Goal: Complete application form

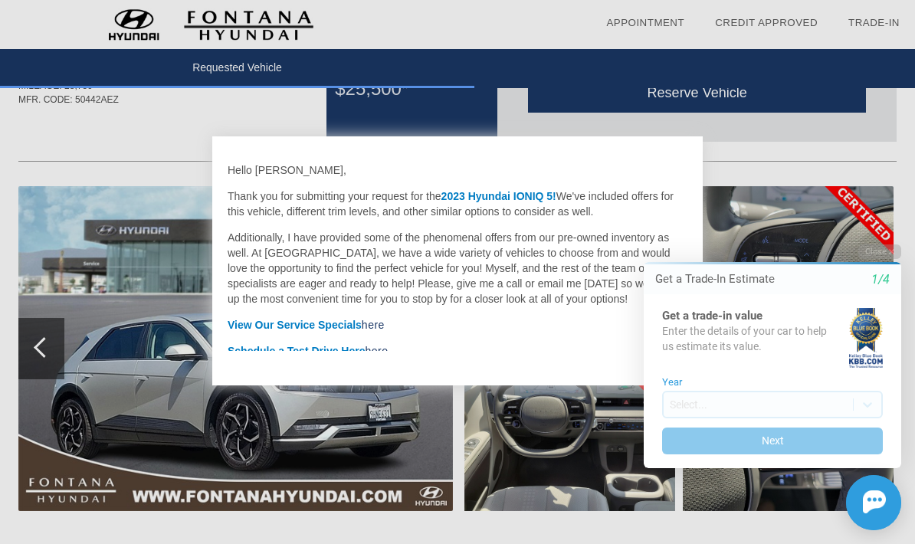
click at [895, 252] on button "Close" at bounding box center [879, 251] width 43 height 15
click at [899, 254] on button "Close" at bounding box center [879, 251] width 43 height 15
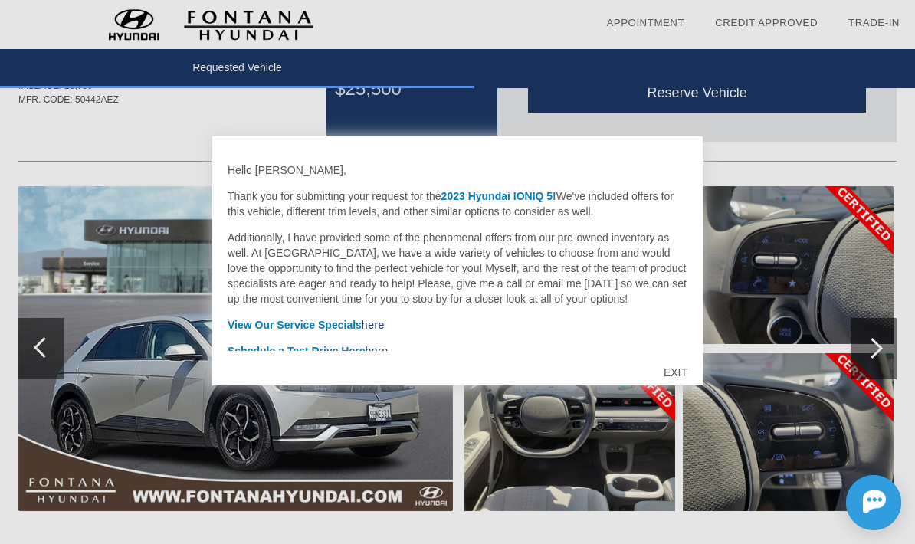
click at [679, 375] on div "EXIT" at bounding box center [675, 372] width 54 height 46
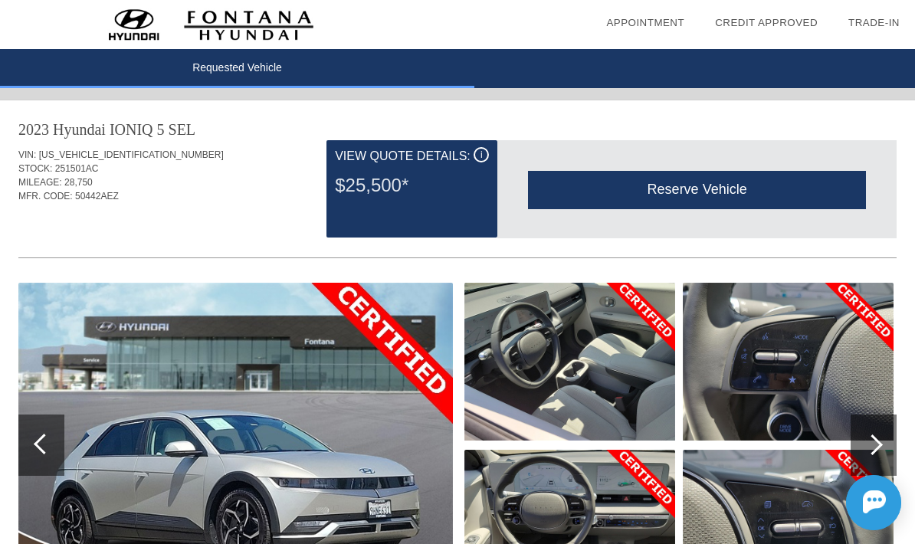
click at [734, 187] on div "Reserve Vehicle" at bounding box center [697, 190] width 338 height 38
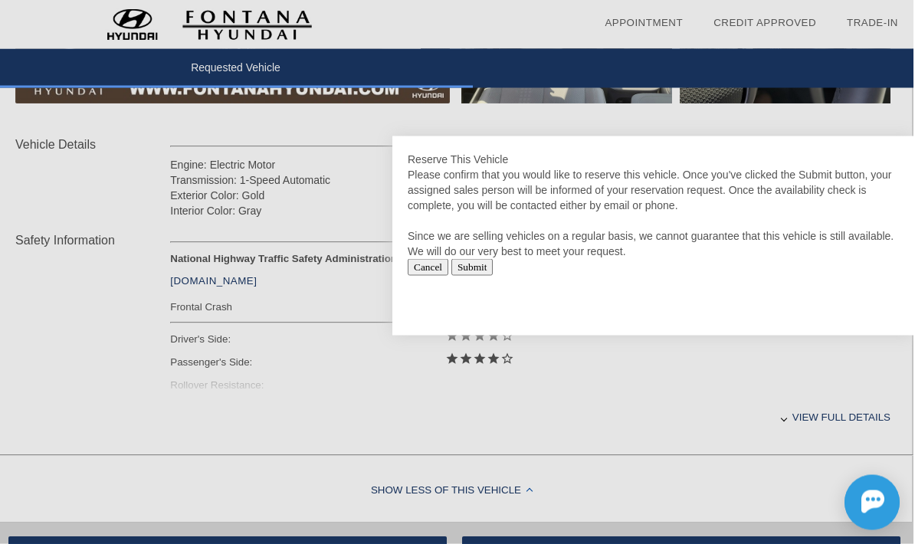
scroll to position [499, 2]
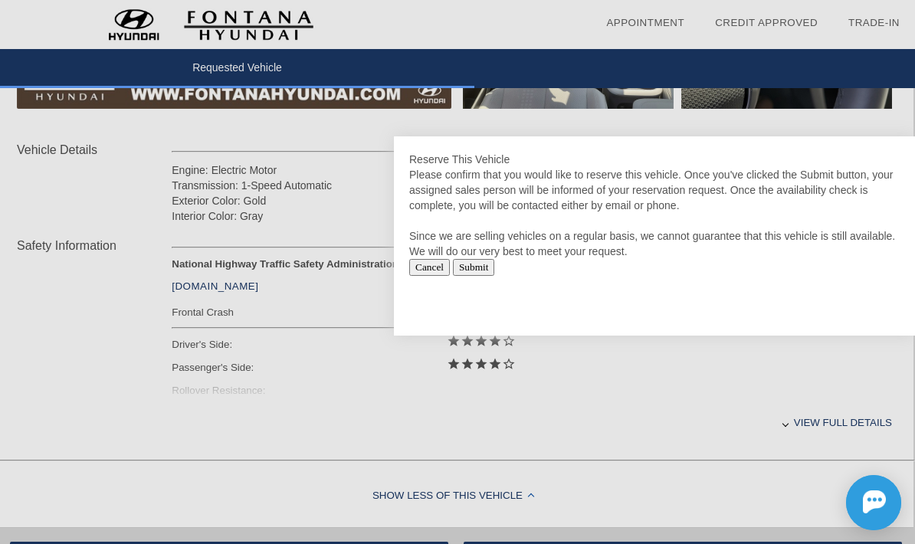
click at [840, 434] on div at bounding box center [457, 272] width 915 height 544
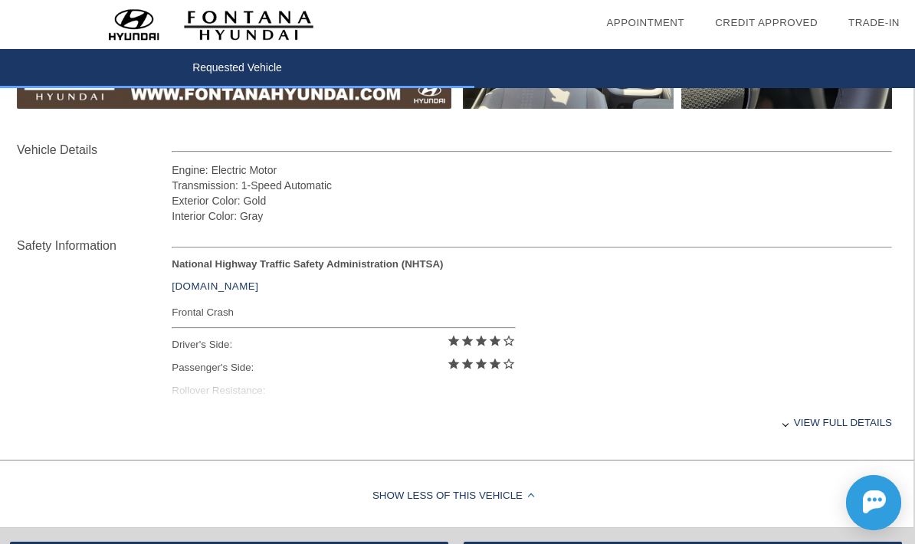
click at [797, 435] on div "View full details" at bounding box center [532, 423] width 720 height 38
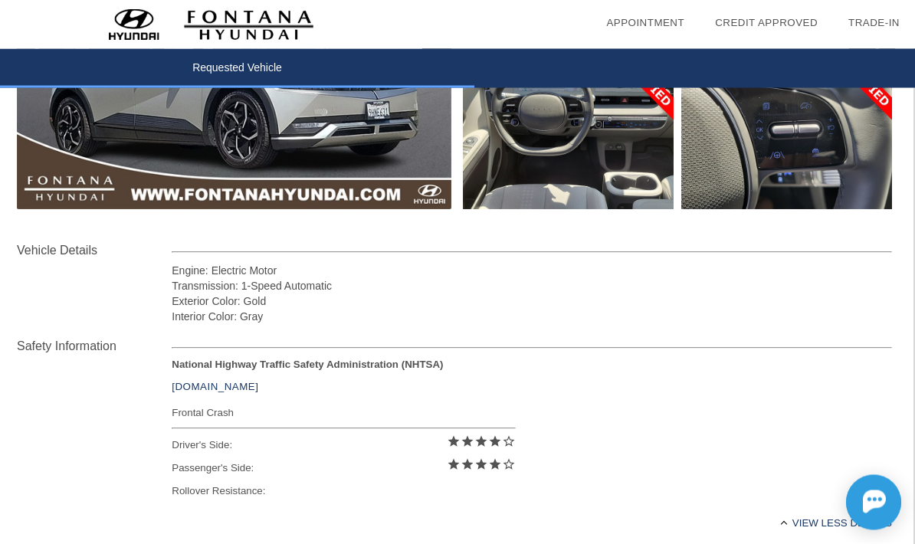
scroll to position [0, 2]
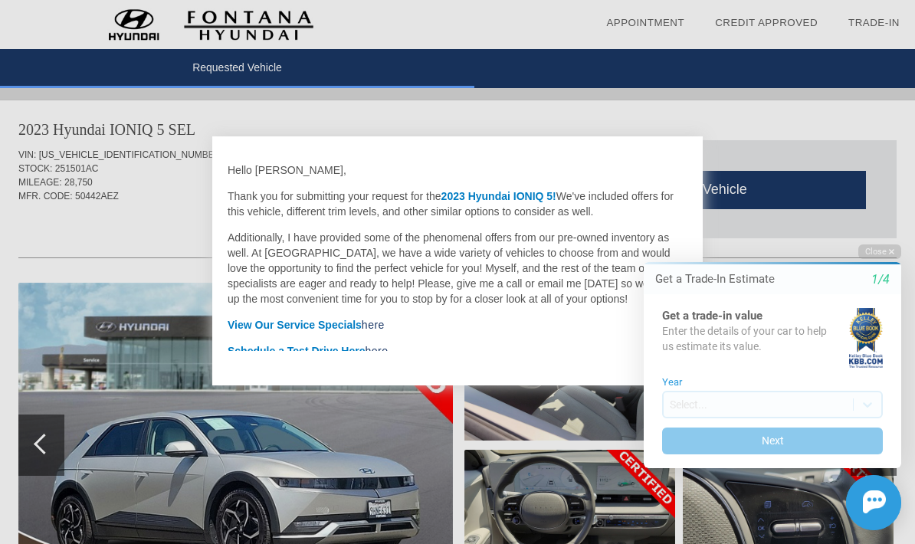
click at [886, 256] on button "Close" at bounding box center [879, 251] width 43 height 15
click at [881, 252] on button "Close" at bounding box center [879, 251] width 43 height 15
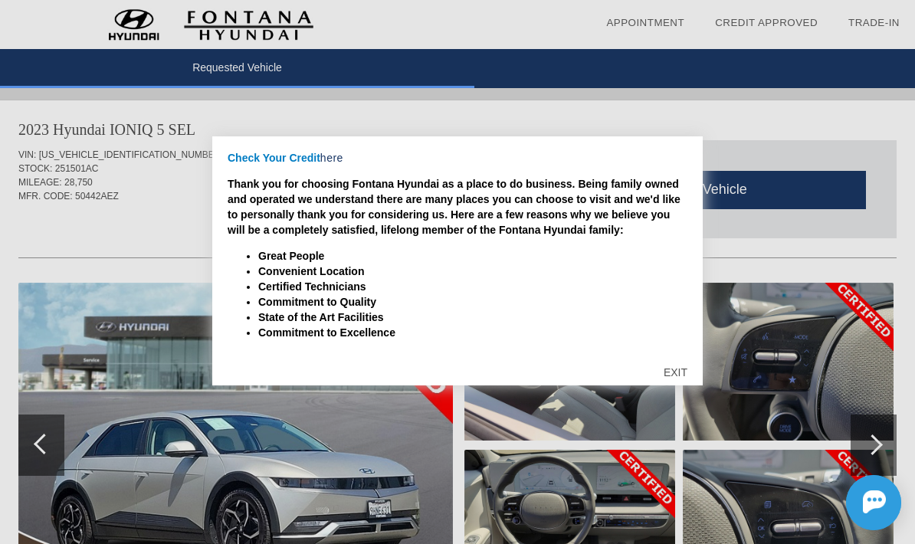
scroll to position [219, 0]
click at [684, 374] on div "EXIT" at bounding box center [675, 372] width 54 height 46
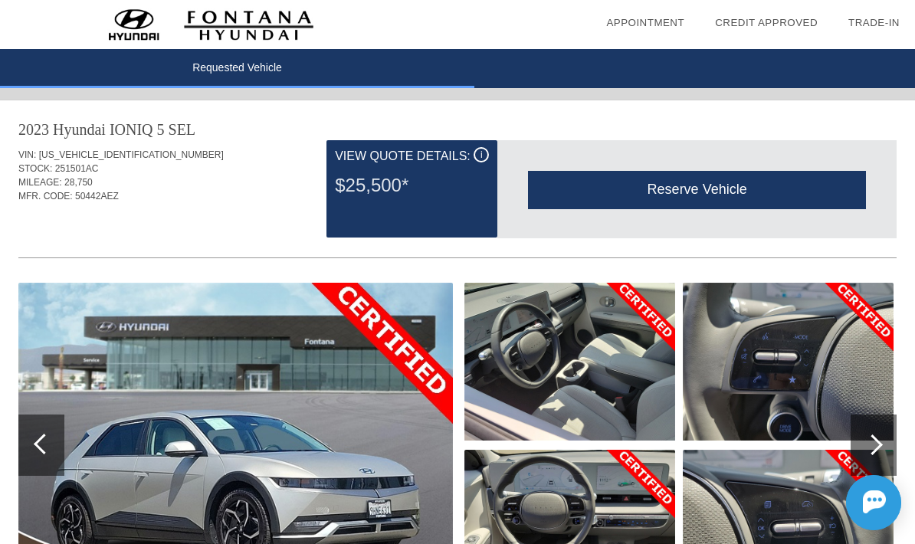
click at [732, 180] on div "Reserve Vehicle" at bounding box center [697, 190] width 338 height 38
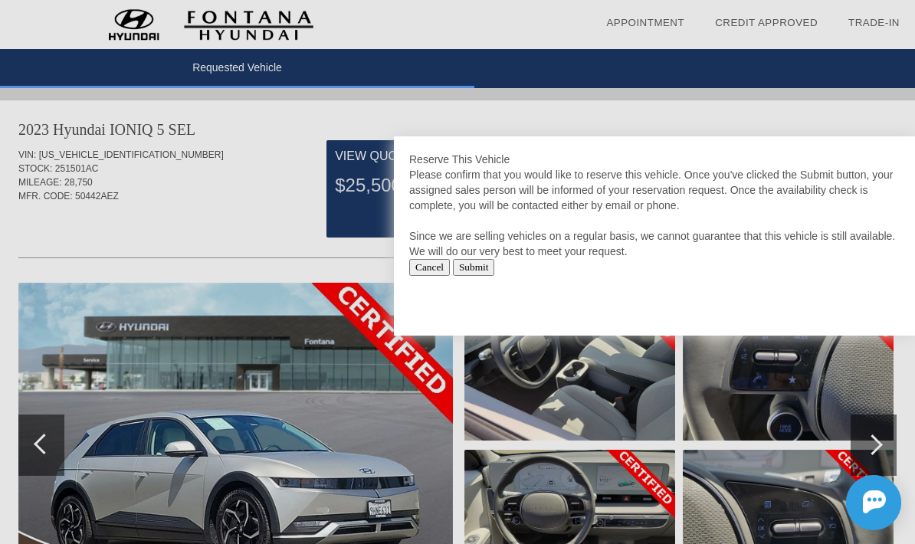
click at [495, 266] on input "Submit" at bounding box center [474, 267] width 42 height 17
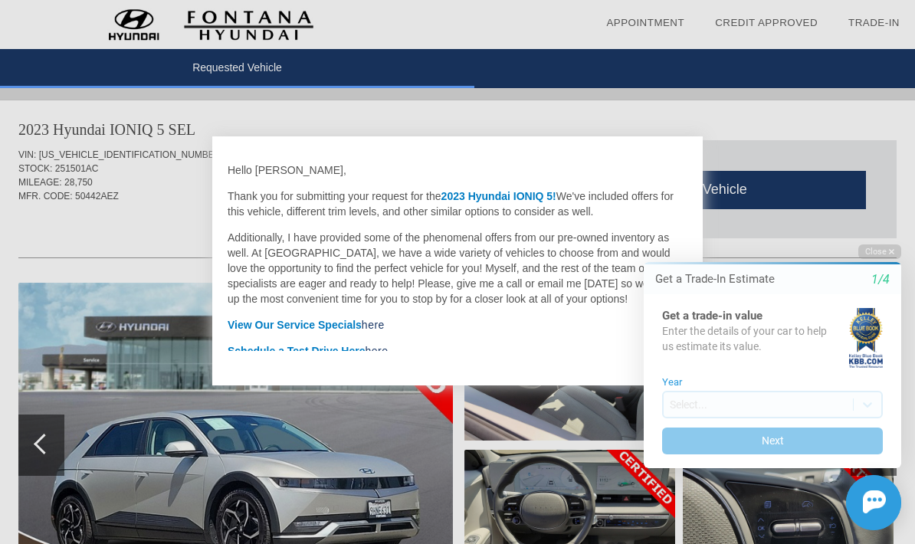
click at [887, 259] on button "Close" at bounding box center [879, 251] width 43 height 15
click at [888, 232] on html "Welcome! Get a Trade-In Estimate 1/4 Get a trade-in value Enter the details of …" at bounding box center [762, 232] width 303 height 0
click at [884, 252] on button "Close" at bounding box center [879, 251] width 43 height 15
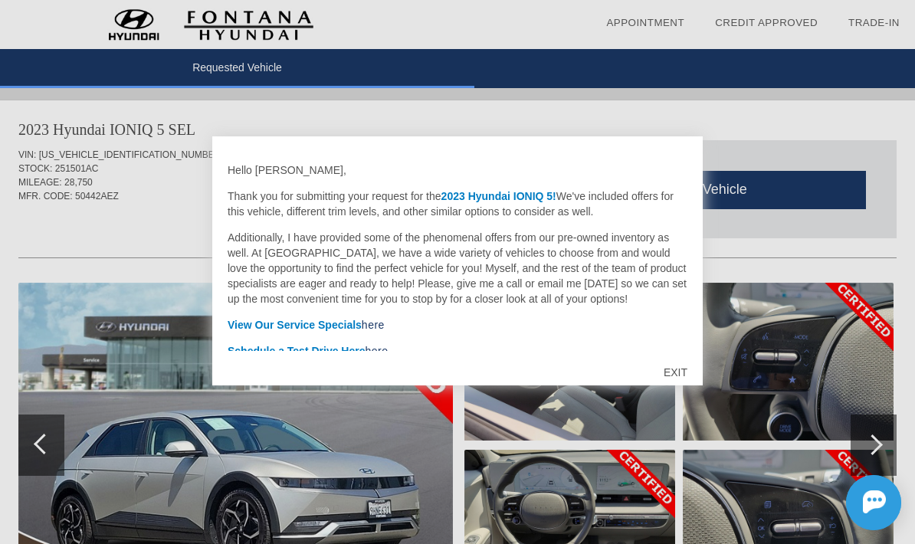
click at [676, 368] on div "EXIT" at bounding box center [675, 372] width 54 height 46
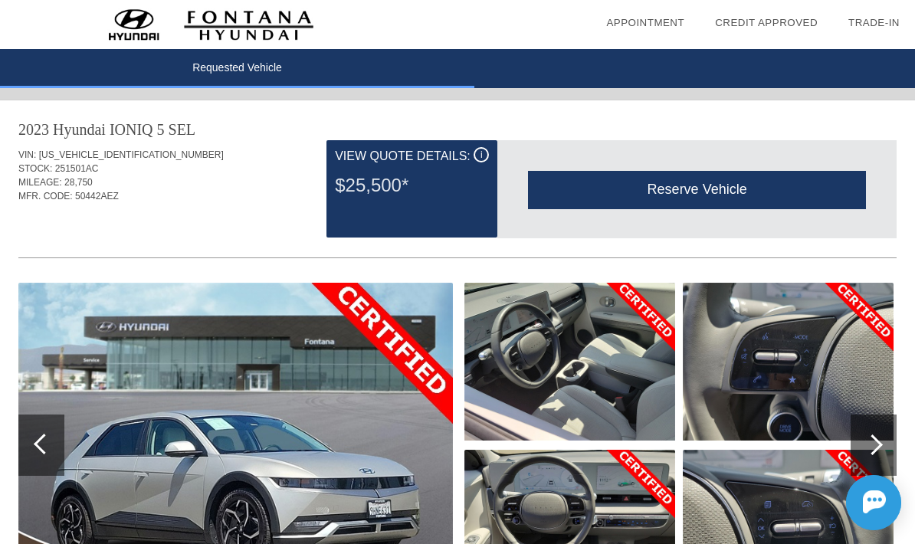
click at [712, 188] on div "Reserve Vehicle" at bounding box center [697, 190] width 338 height 38
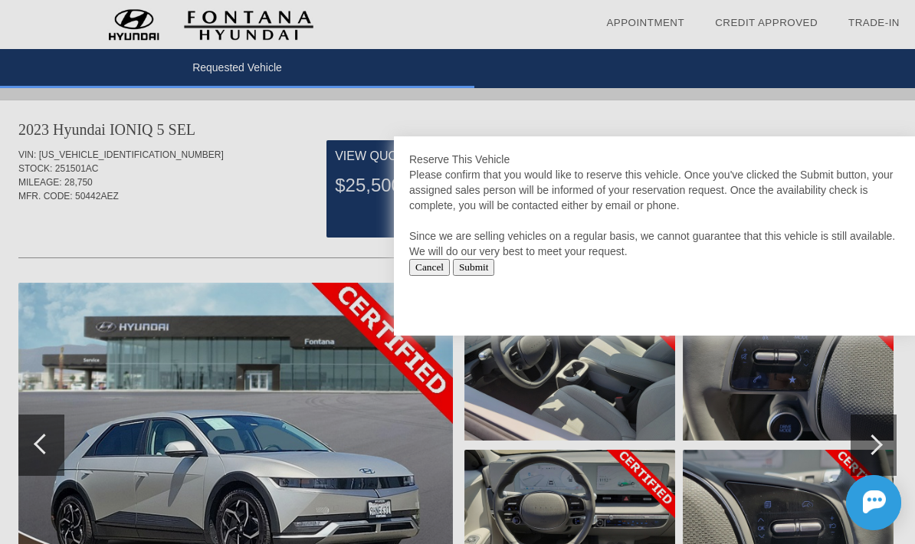
click at [495, 273] on input "Submit" at bounding box center [474, 267] width 42 height 17
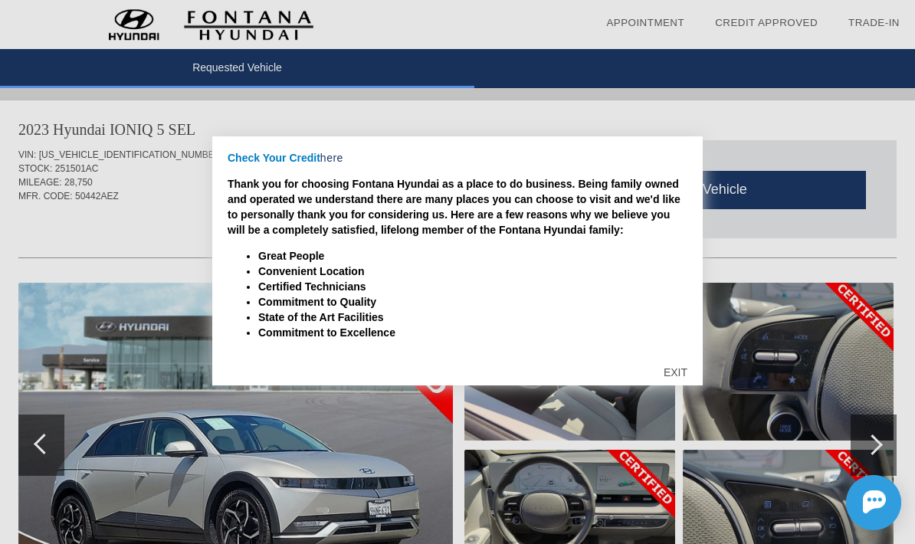
scroll to position [221, 0]
click at [676, 372] on div "EXIT" at bounding box center [675, 372] width 54 height 46
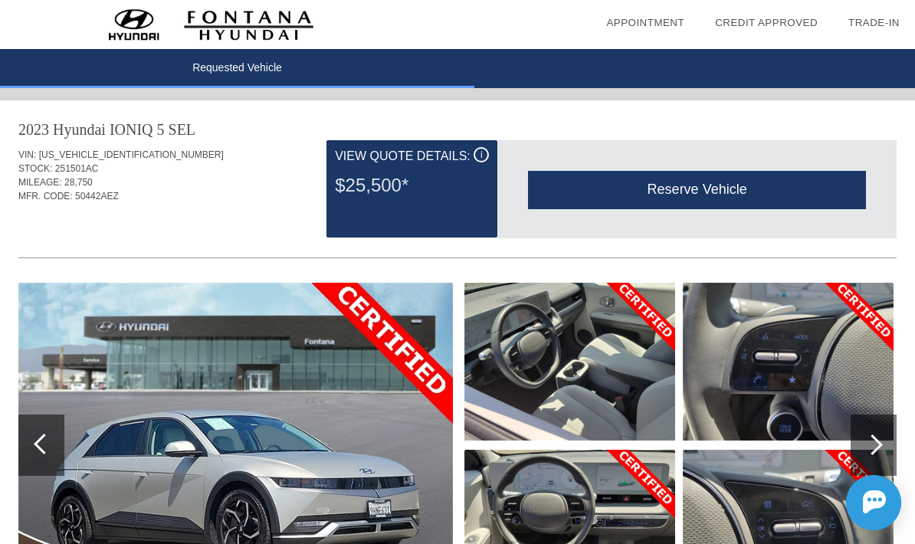
click at [481, 156] on span "i" at bounding box center [481, 154] width 2 height 11
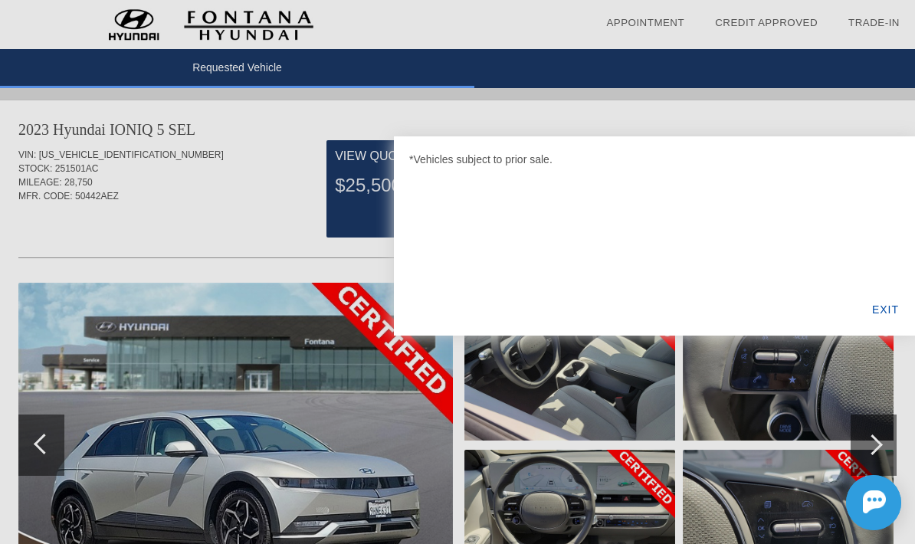
click at [884, 310] on div "EXIT" at bounding box center [885, 309] width 59 height 52
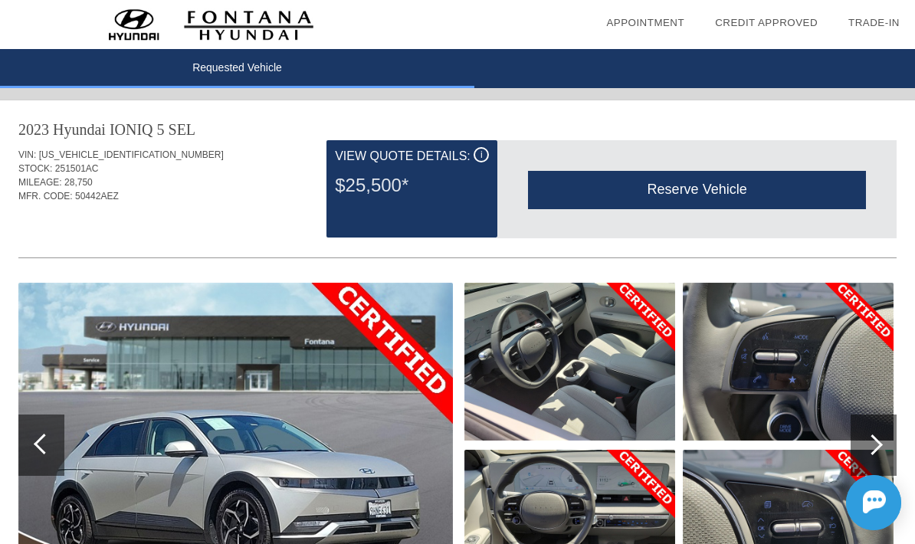
click at [701, 198] on div "Reserve Vehicle" at bounding box center [697, 190] width 338 height 38
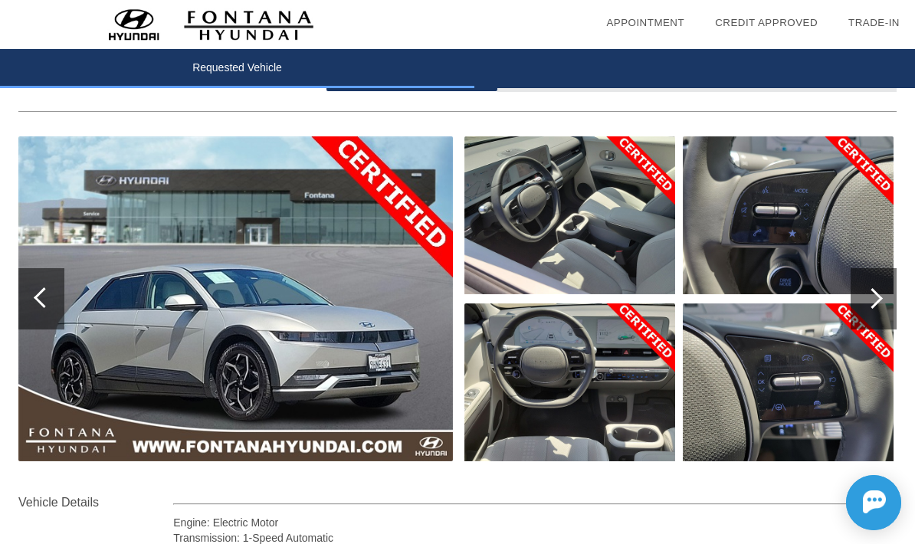
scroll to position [146, 2]
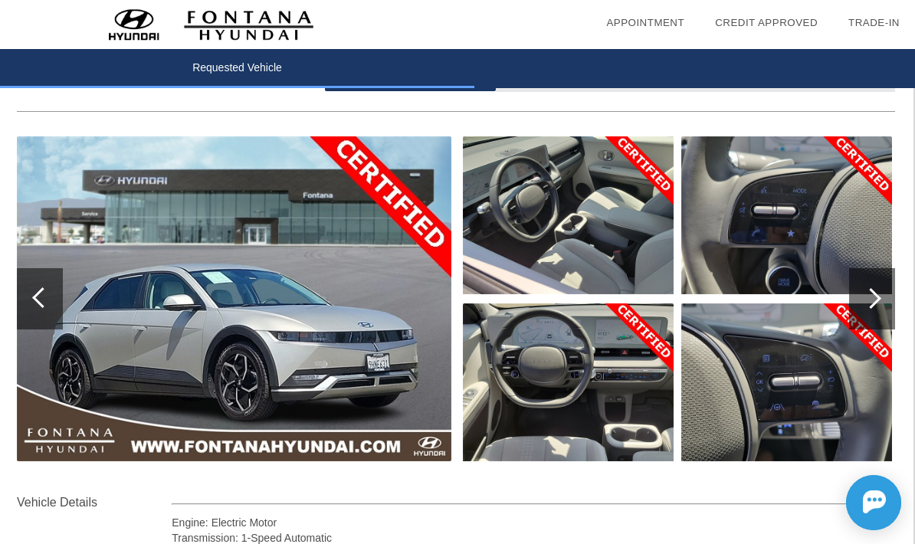
click at [581, 392] on img at bounding box center [568, 382] width 211 height 158
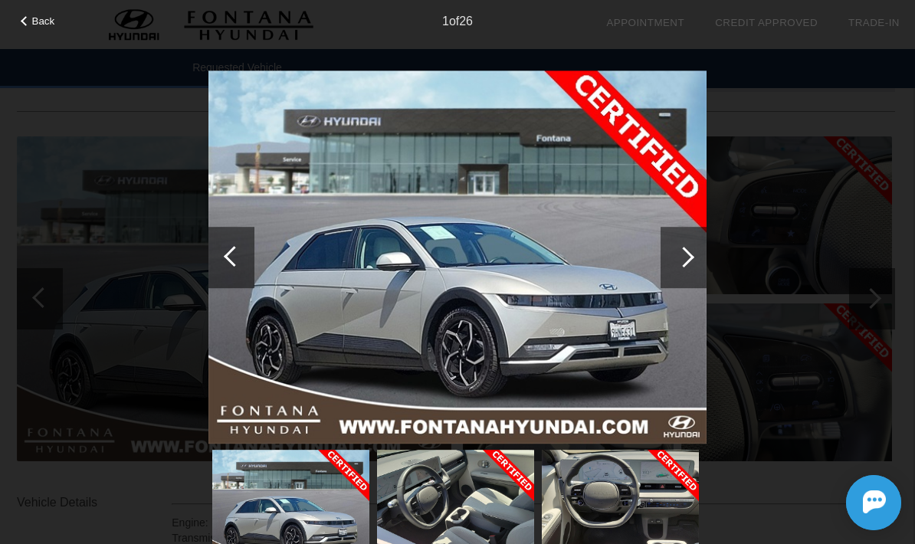
click at [679, 274] on div at bounding box center [683, 257] width 46 height 61
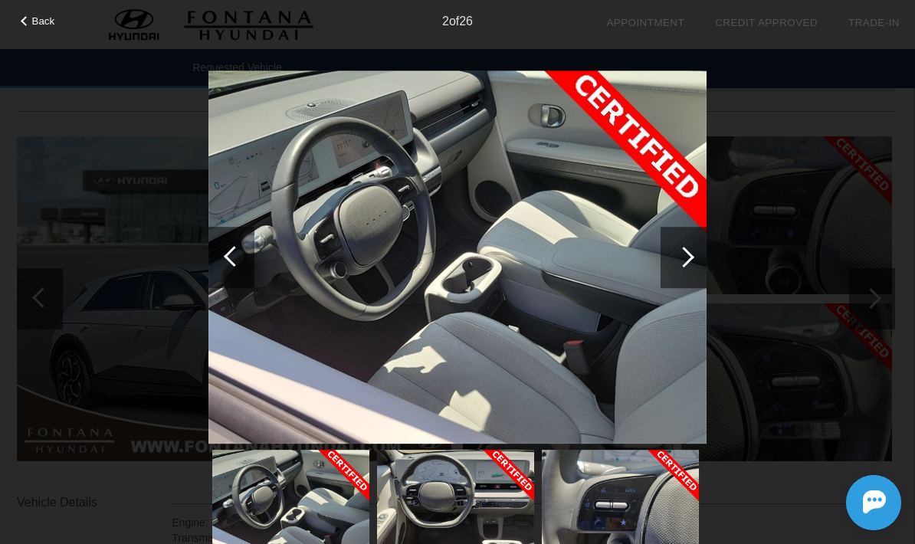
click at [676, 274] on div at bounding box center [683, 257] width 46 height 61
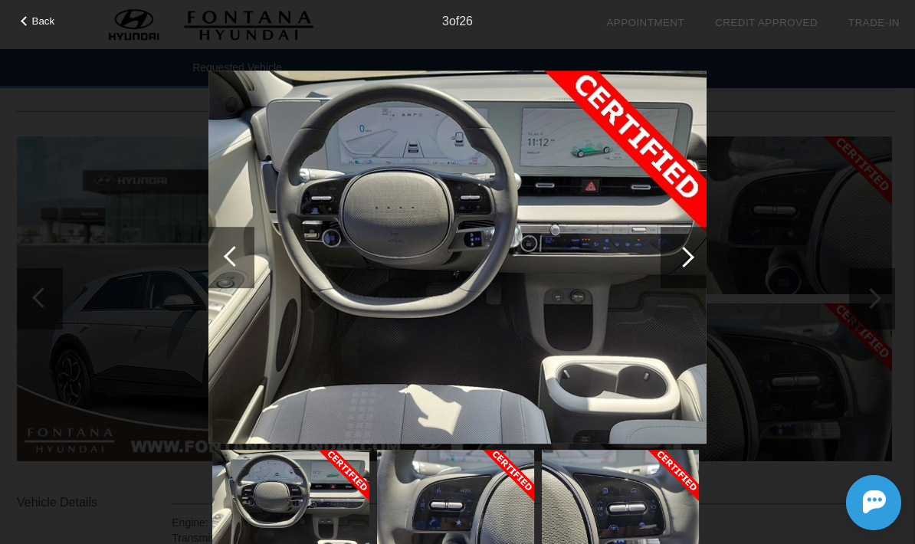
click at [680, 255] on div at bounding box center [683, 257] width 21 height 21
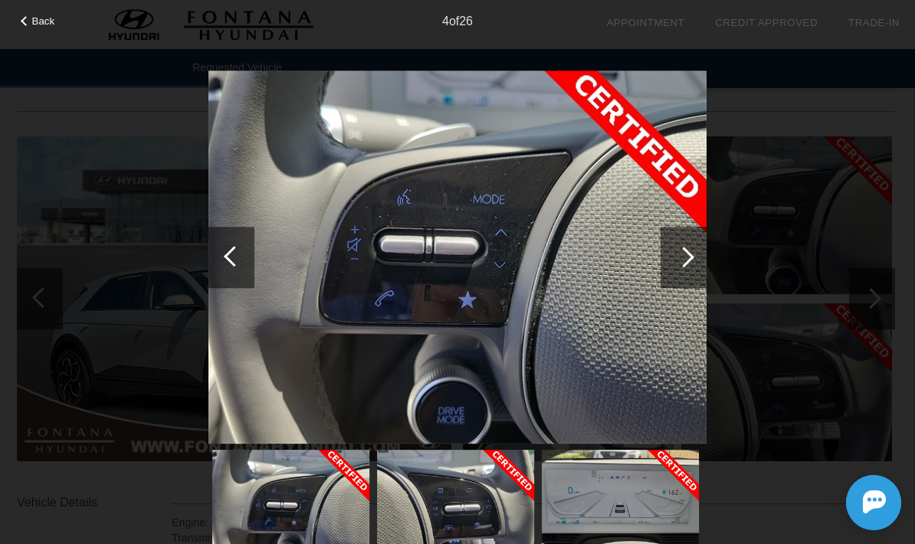
click at [689, 262] on div at bounding box center [683, 257] width 46 height 61
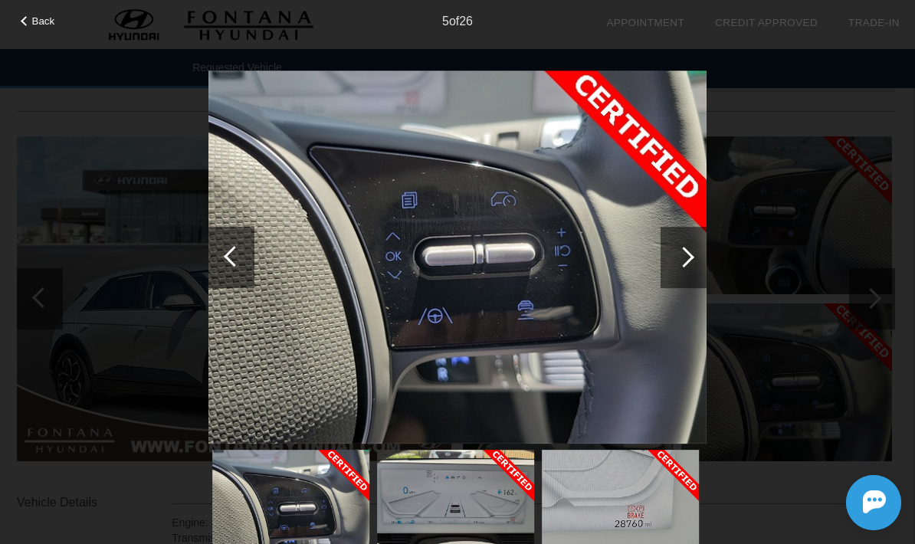
click at [680, 262] on div at bounding box center [683, 257] width 21 height 21
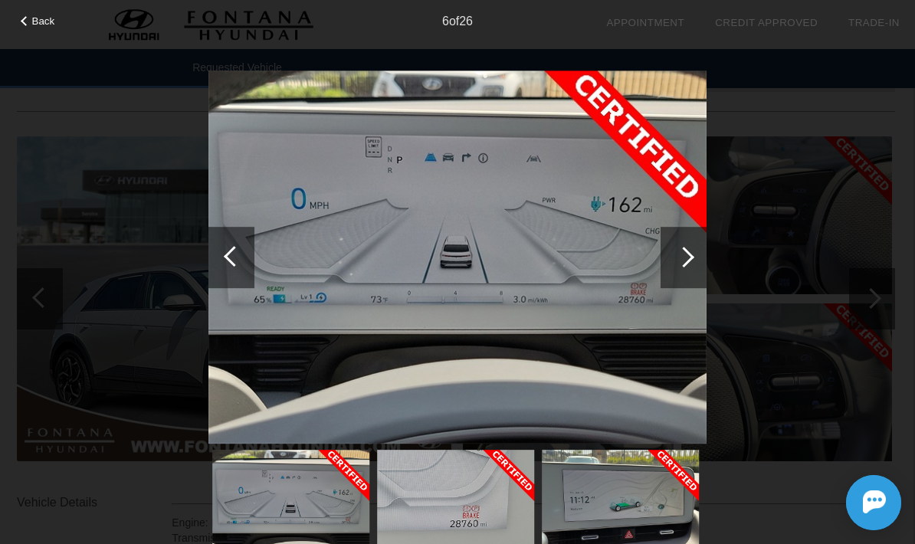
click at [676, 266] on div at bounding box center [683, 257] width 46 height 61
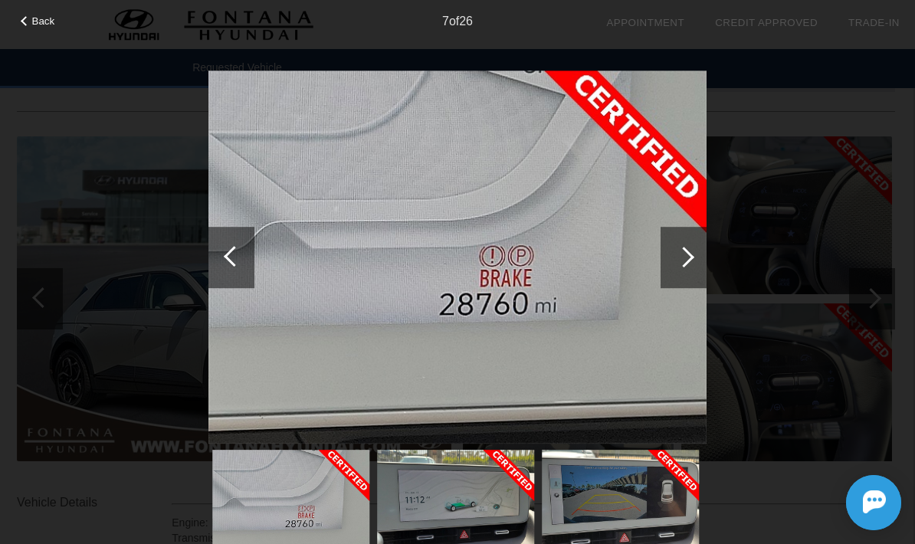
click at [676, 266] on div at bounding box center [683, 257] width 46 height 61
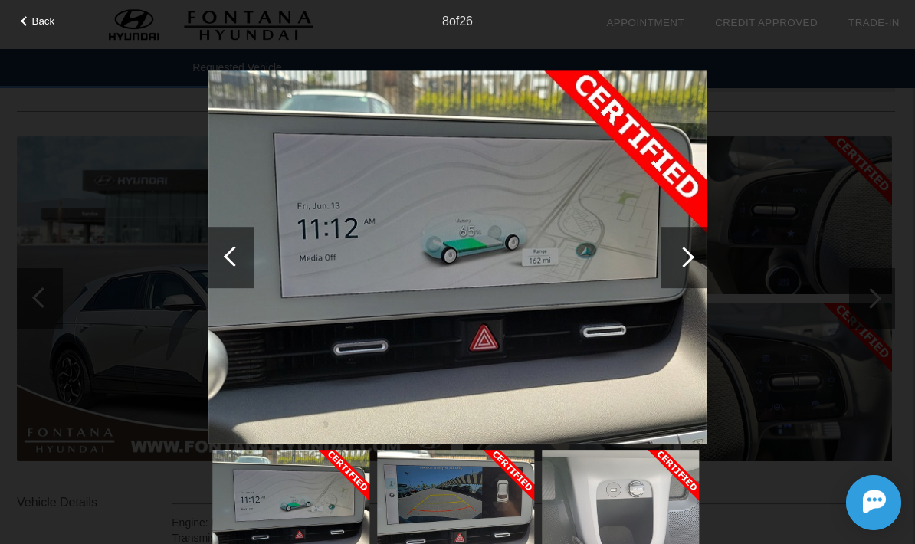
click at [688, 276] on div at bounding box center [683, 257] width 46 height 61
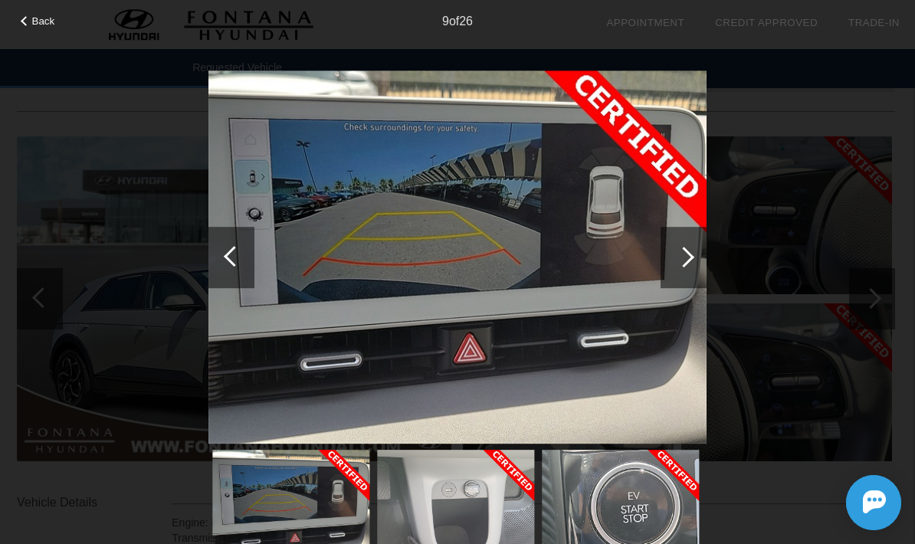
click at [684, 291] on img at bounding box center [457, 257] width 498 height 374
click at [694, 240] on div at bounding box center [683, 257] width 46 height 61
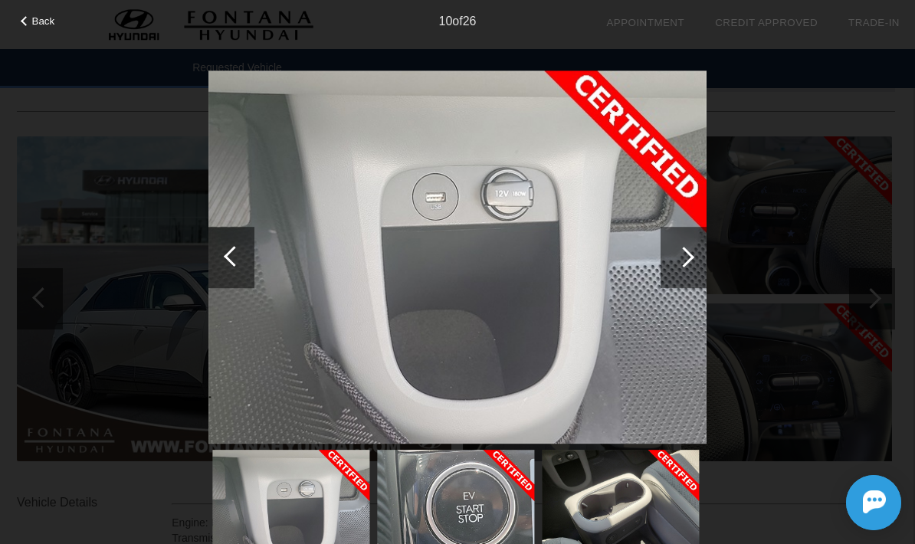
click at [684, 257] on div at bounding box center [683, 257] width 21 height 21
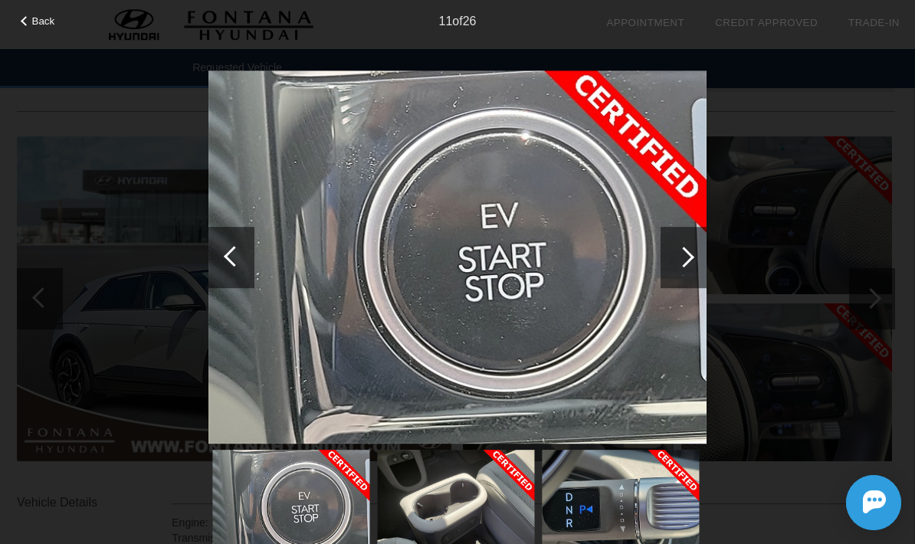
click at [676, 257] on div at bounding box center [683, 257] width 21 height 21
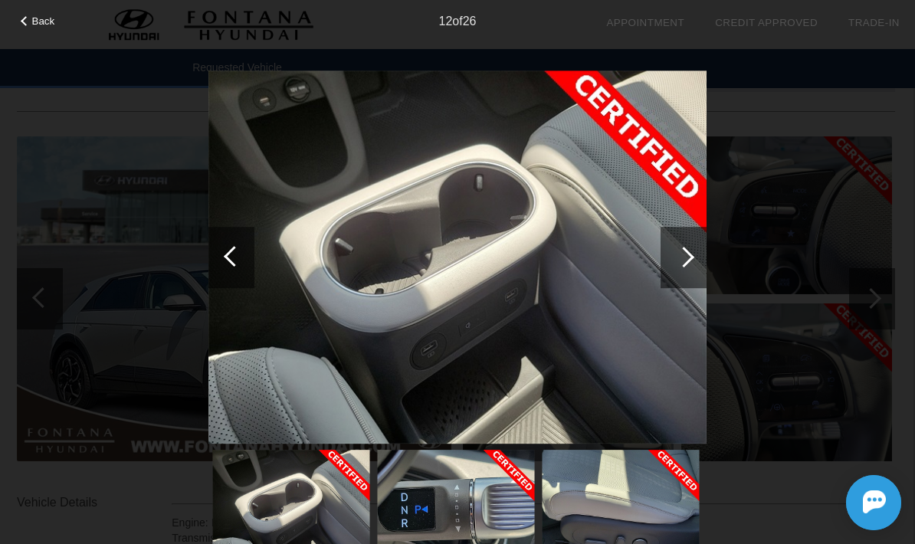
click at [681, 249] on div at bounding box center [683, 257] width 21 height 21
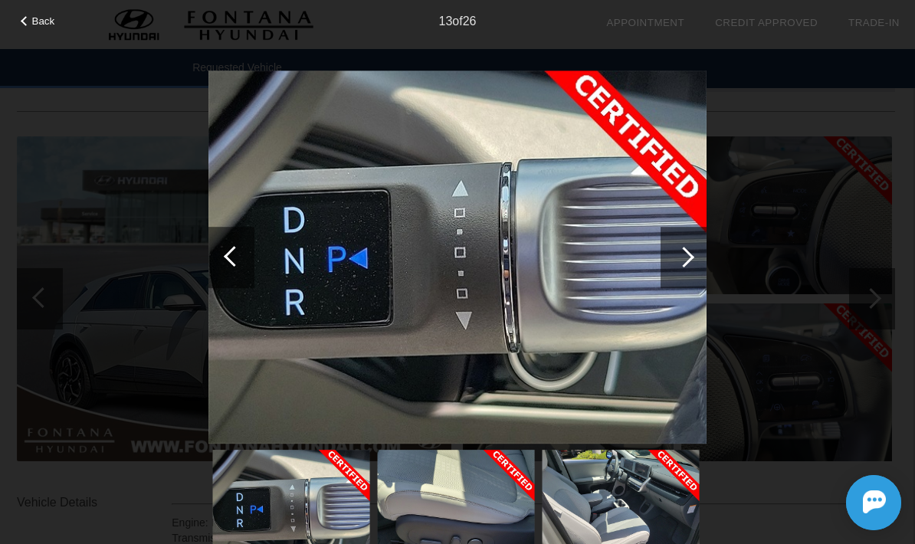
click at [679, 258] on div at bounding box center [683, 257] width 21 height 21
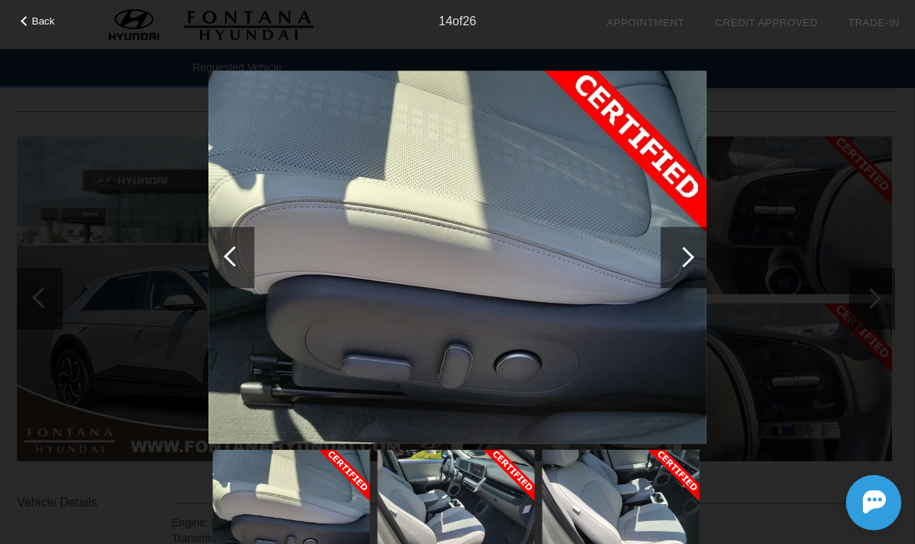
click at [684, 262] on div at bounding box center [683, 257] width 21 height 21
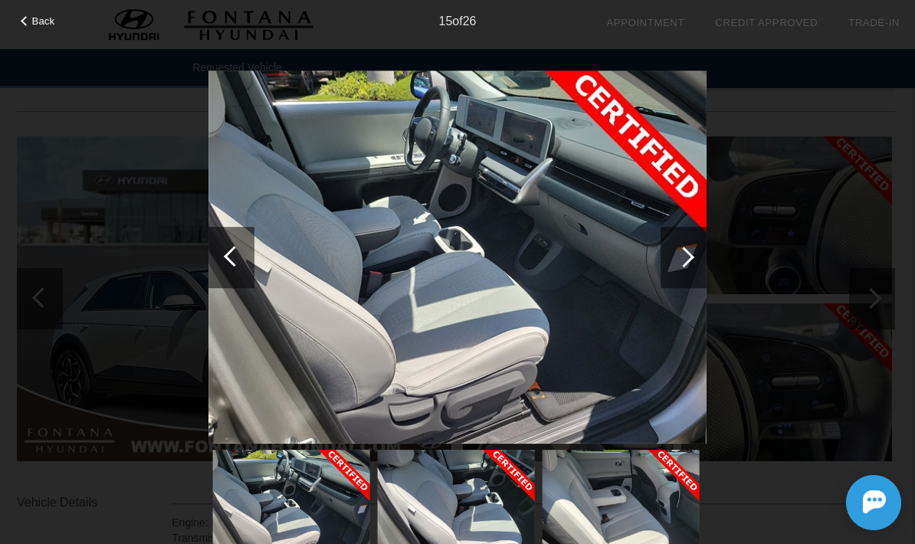
click at [689, 265] on div at bounding box center [683, 257] width 46 height 61
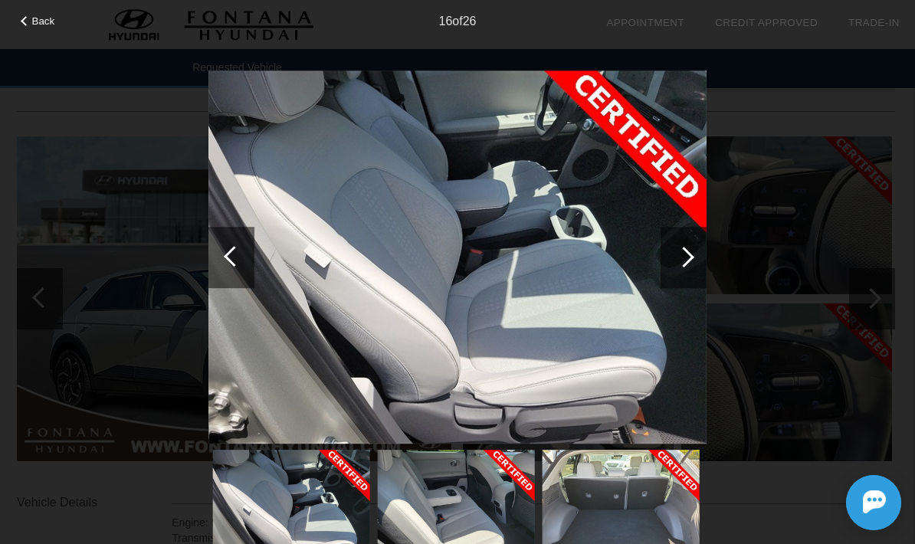
click at [682, 262] on div at bounding box center [683, 257] width 21 height 21
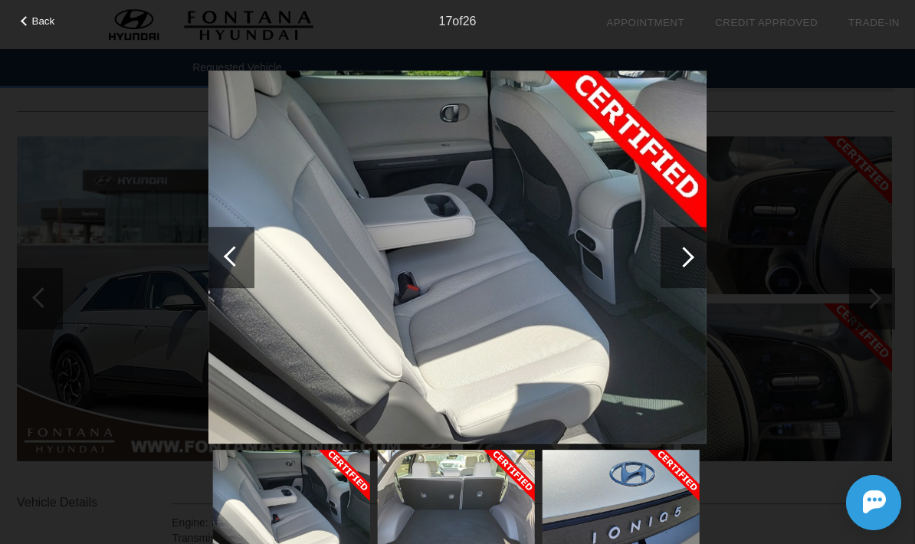
click at [680, 267] on div at bounding box center [683, 257] width 46 height 61
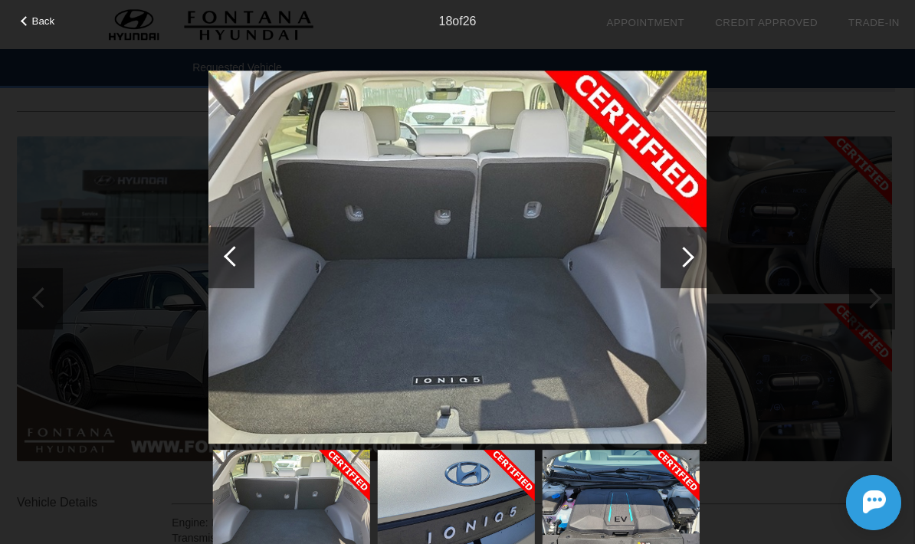
click at [673, 271] on div at bounding box center [683, 257] width 46 height 61
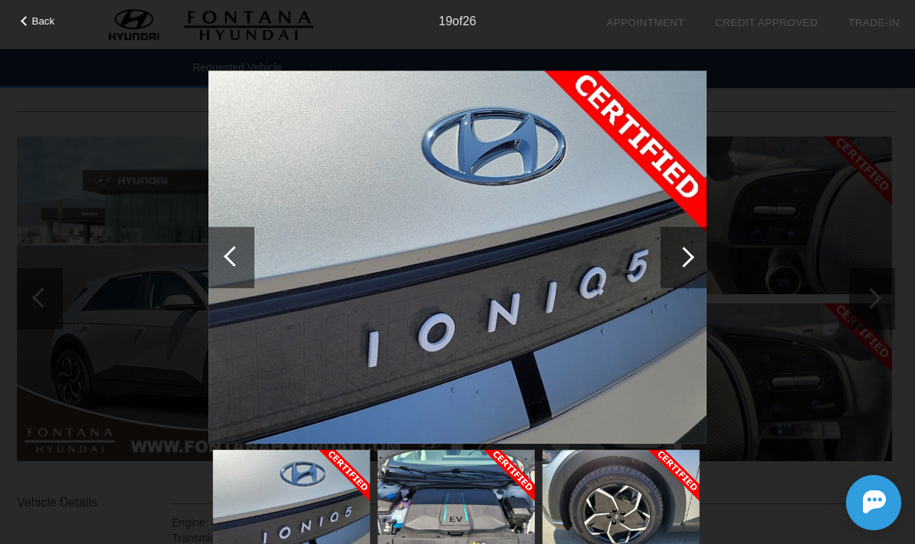
click at [678, 260] on div at bounding box center [683, 257] width 21 height 21
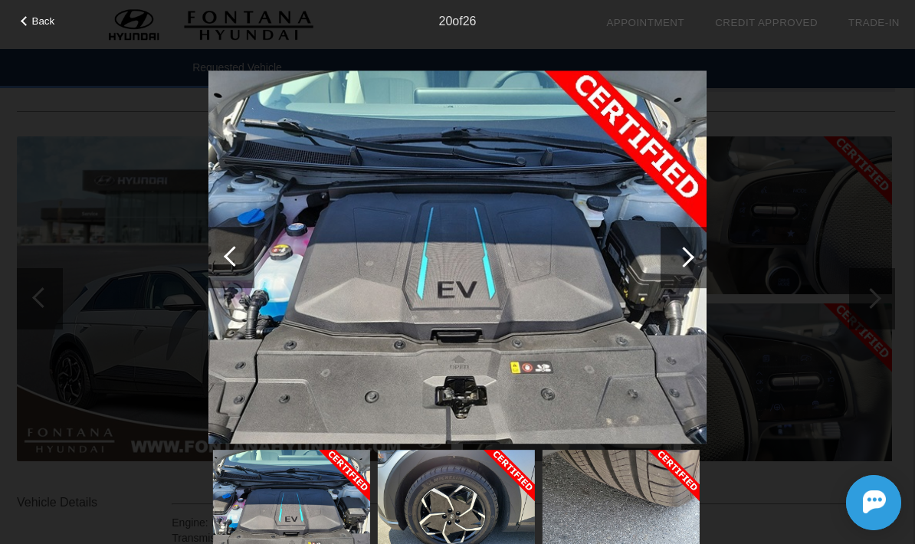
click at [676, 264] on div at bounding box center [683, 257] width 46 height 61
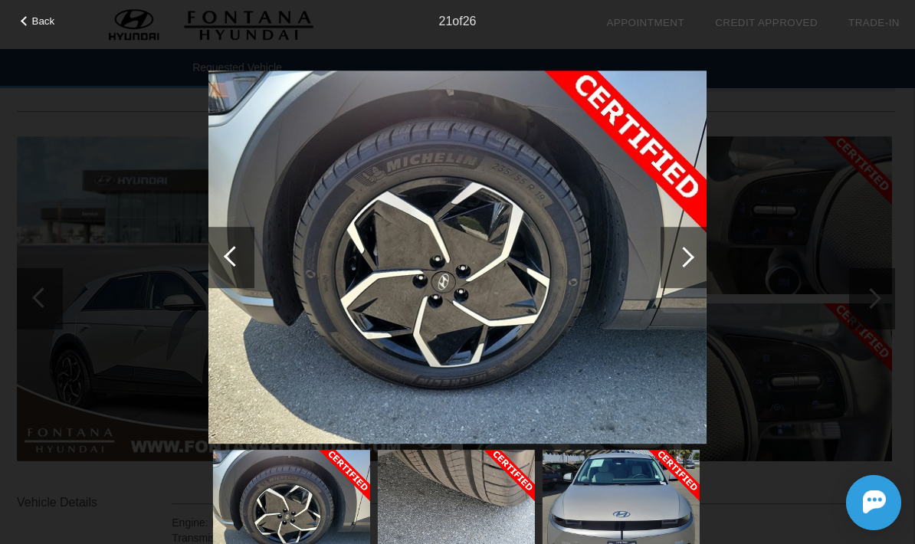
click at [683, 264] on div at bounding box center [683, 257] width 21 height 21
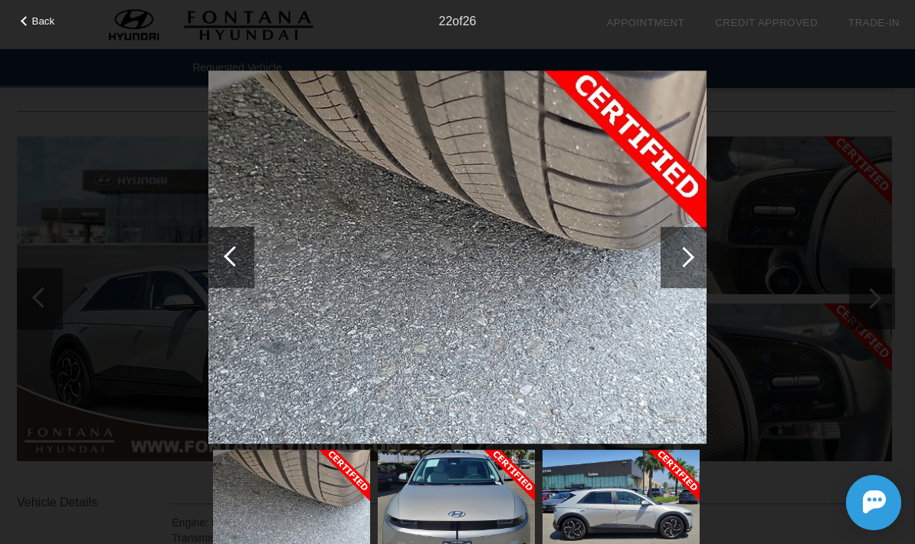
click at [687, 267] on div at bounding box center [683, 257] width 46 height 61
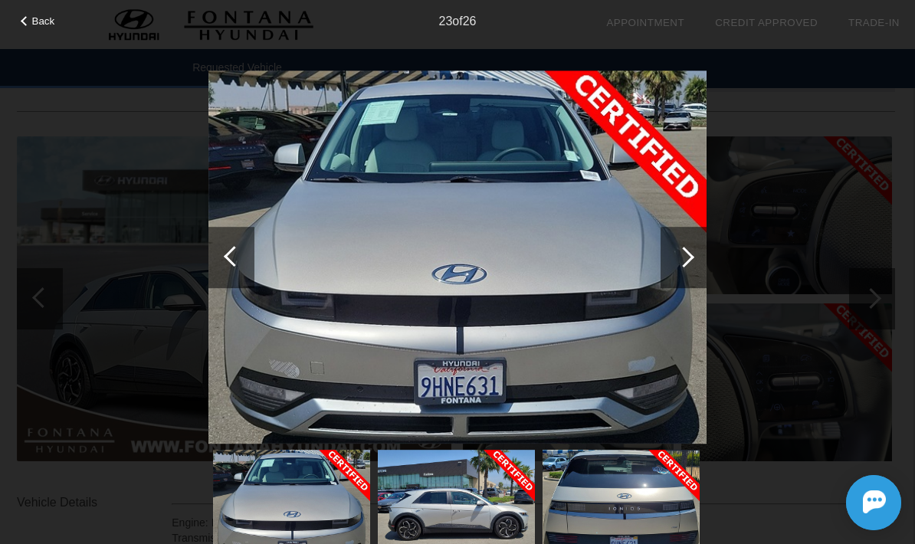
click at [676, 264] on div at bounding box center [683, 257] width 46 height 61
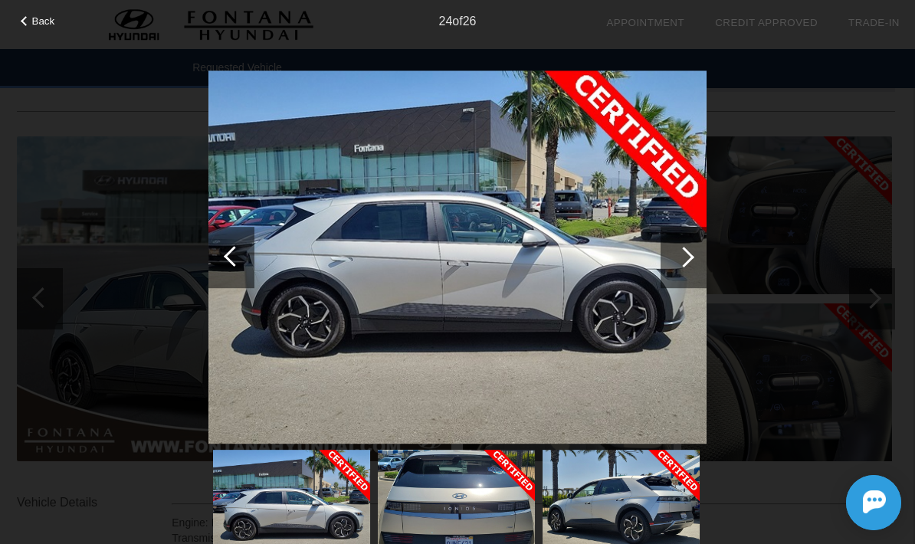
click at [676, 269] on div at bounding box center [683, 257] width 46 height 61
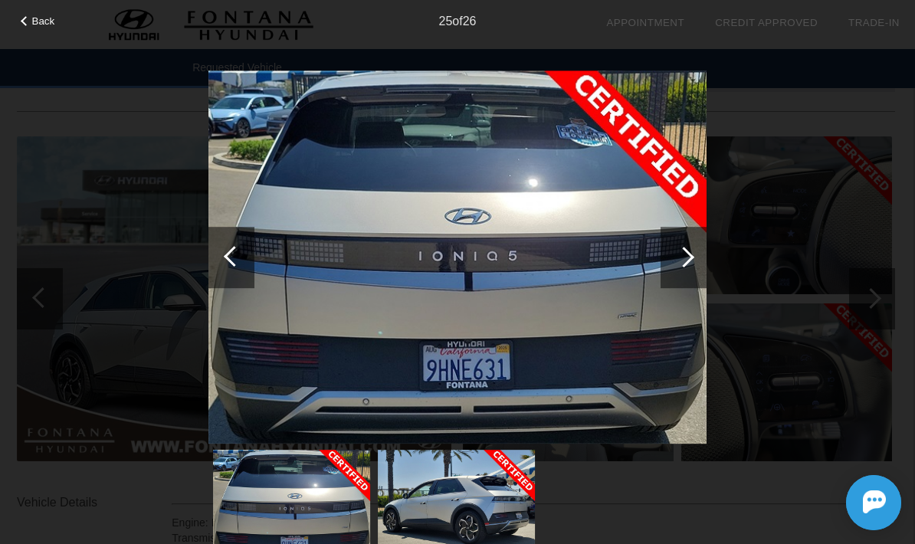
click at [814, 279] on div "Back 25 of 26" at bounding box center [457, 272] width 915 height 544
click at [800, 300] on div "Back 25 of 26" at bounding box center [457, 272] width 915 height 544
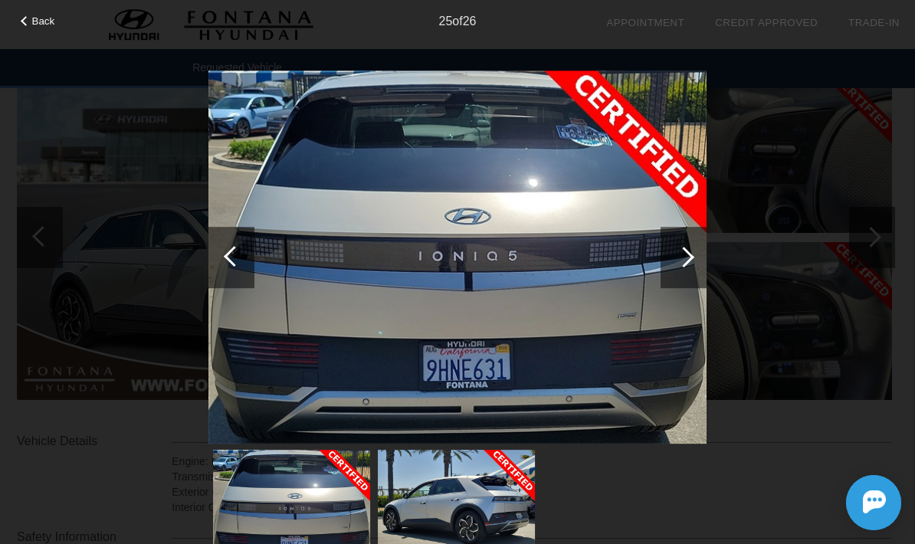
click at [128, 356] on div "Back 25 of 26" at bounding box center [457, 272] width 915 height 544
click at [139, 372] on div "Back 25 of 26" at bounding box center [457, 272] width 915 height 544
click at [40, 41] on div "Back 25 of 26" at bounding box center [457, 272] width 915 height 544
click at [38, 21] on span "Back" at bounding box center [43, 20] width 23 height 11
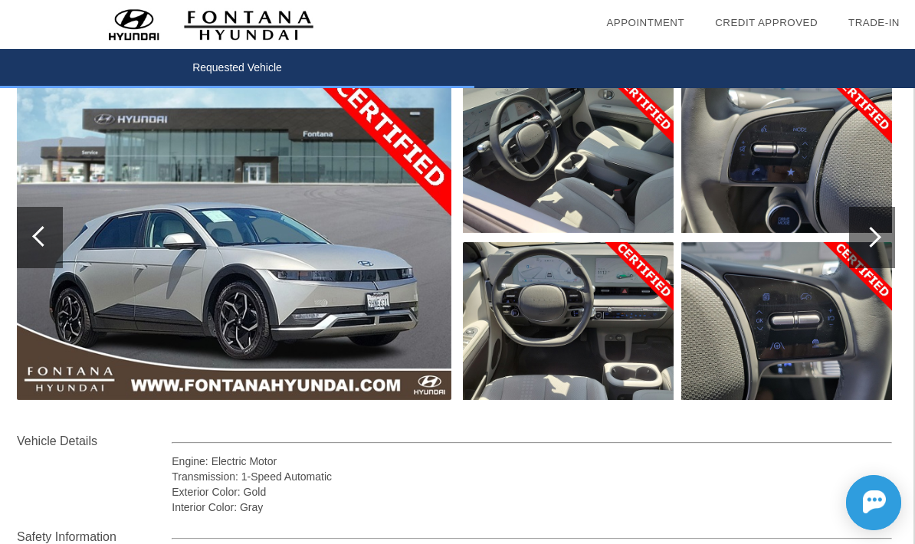
scroll to position [0, 2]
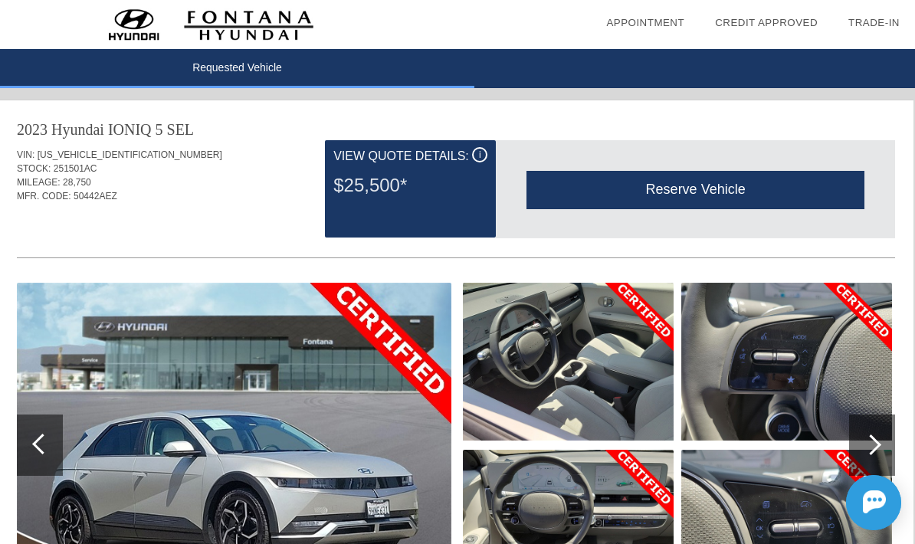
click at [696, 186] on div "Reserve Vehicle" at bounding box center [695, 190] width 338 height 38
